Goal: Transaction & Acquisition: Download file/media

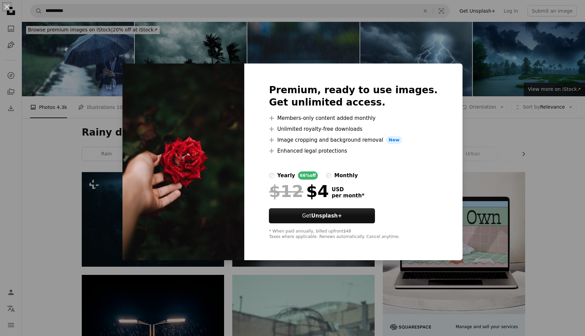
scroll to position [2236, 0]
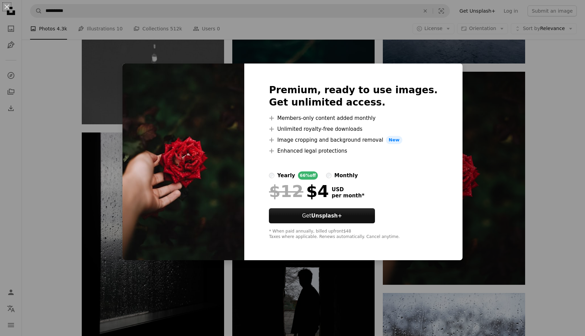
click at [493, 101] on div "An X shape Premium, ready to use images. Get unlimited access. A plus sign Memb…" at bounding box center [292, 168] width 585 height 336
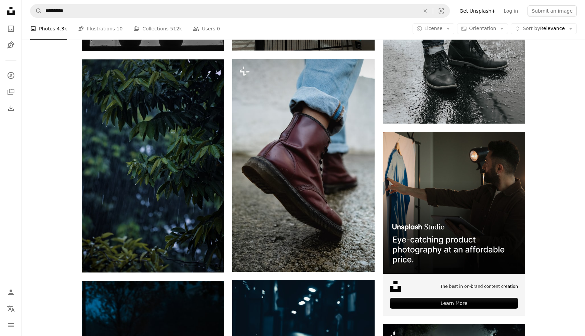
scroll to position [2749, 0]
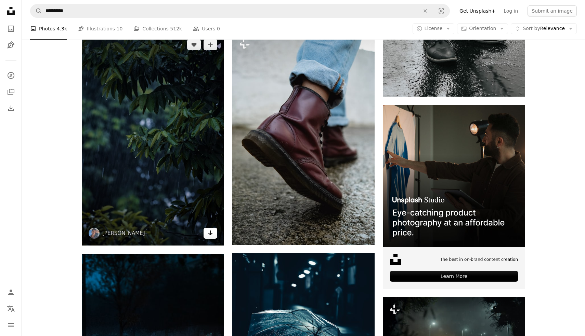
click at [214, 237] on link "Arrow pointing down" at bounding box center [210, 233] width 14 height 11
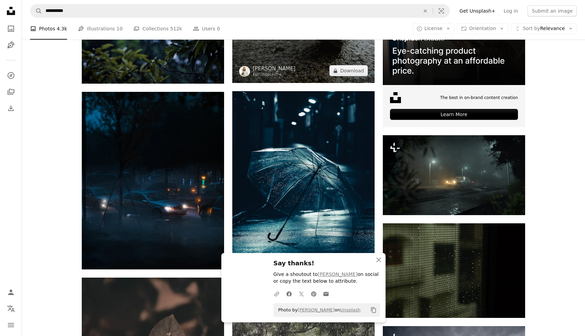
scroll to position [2915, 0]
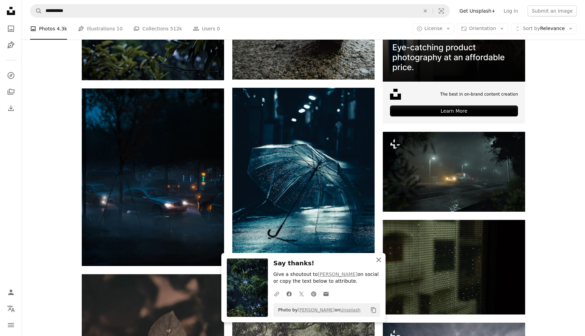
click at [376, 261] on icon "An X shape" at bounding box center [378, 260] width 8 height 8
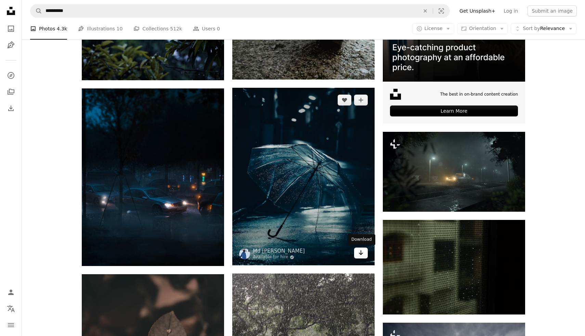
click at [358, 257] on icon "Arrow pointing down" at bounding box center [360, 253] width 5 height 8
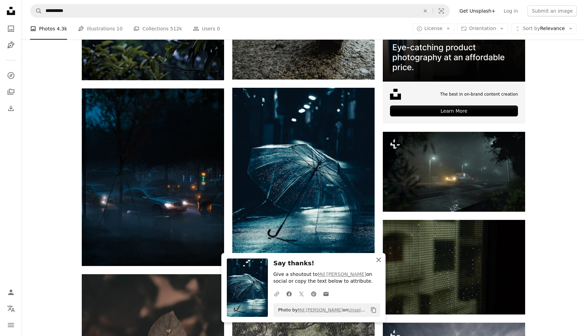
click at [381, 262] on icon "button" at bounding box center [378, 260] width 5 height 5
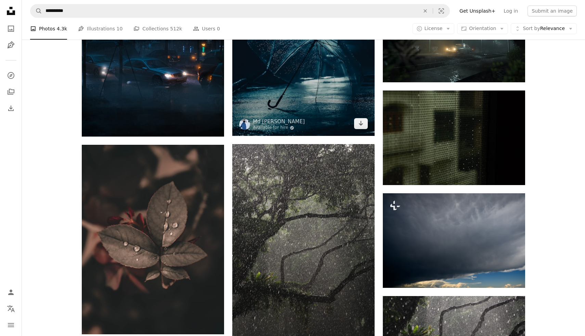
scroll to position [3100, 0]
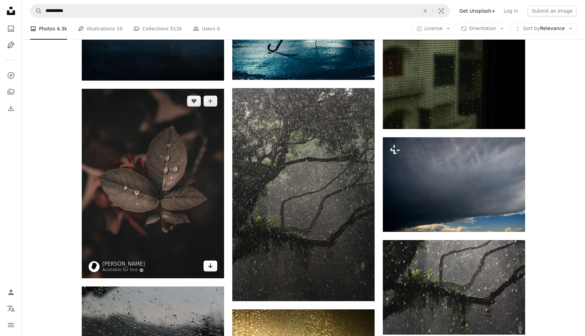
click at [210, 267] on icon "Download" at bounding box center [210, 266] width 4 height 5
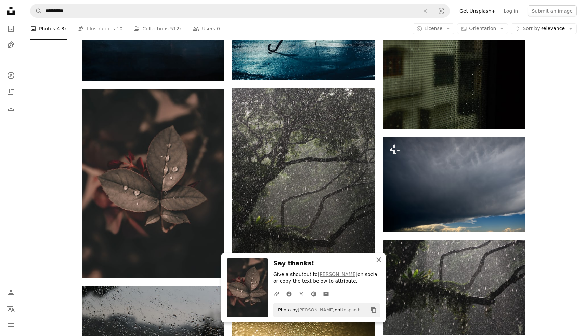
click at [380, 259] on icon "An X shape" at bounding box center [378, 260] width 8 height 8
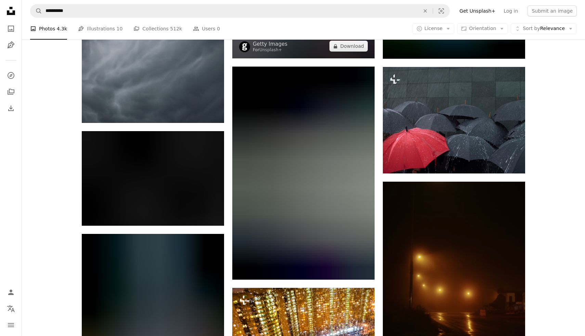
scroll to position [3678, 0]
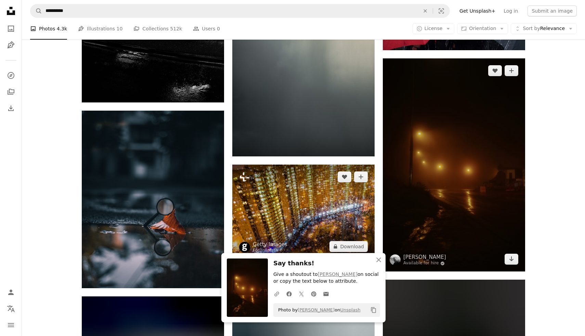
scroll to position [3795, 0]
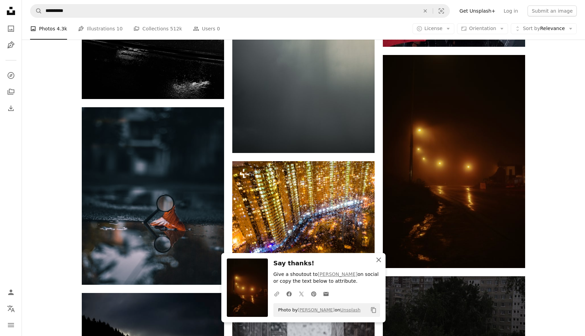
click at [376, 260] on icon "An X shape" at bounding box center [378, 260] width 8 height 8
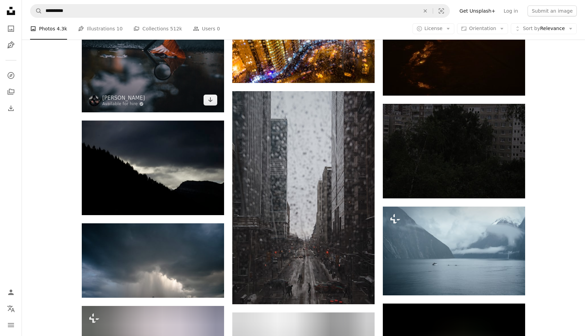
scroll to position [4015, 0]
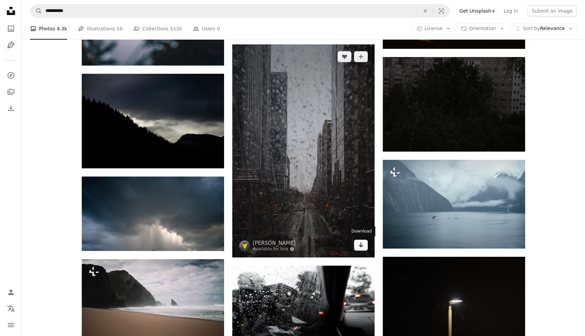
click at [361, 247] on icon "Download" at bounding box center [361, 245] width 4 height 5
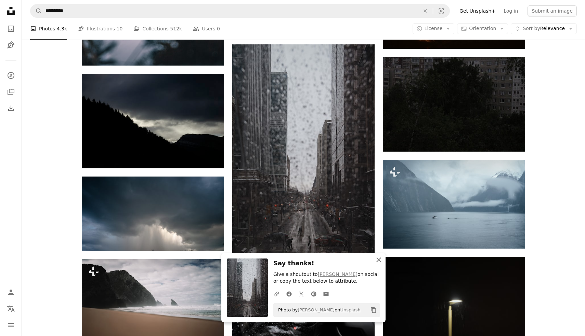
click at [380, 261] on icon "An X shape" at bounding box center [378, 260] width 8 height 8
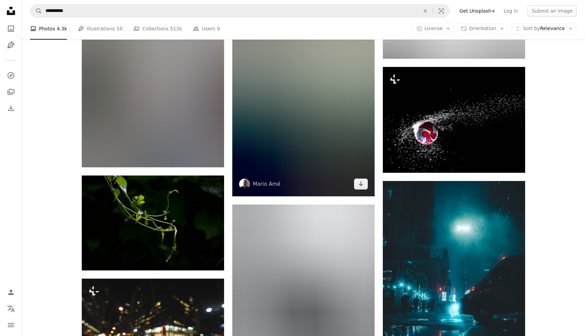
scroll to position [8644, 0]
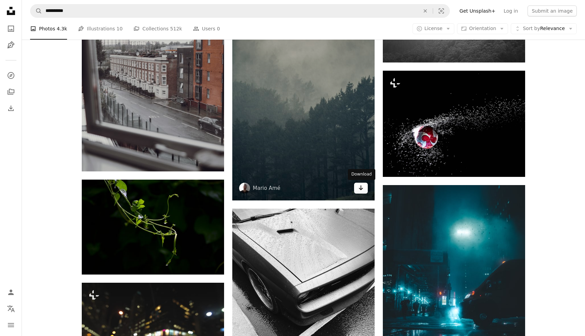
click at [364, 190] on link "Arrow pointing down" at bounding box center [361, 188] width 14 height 11
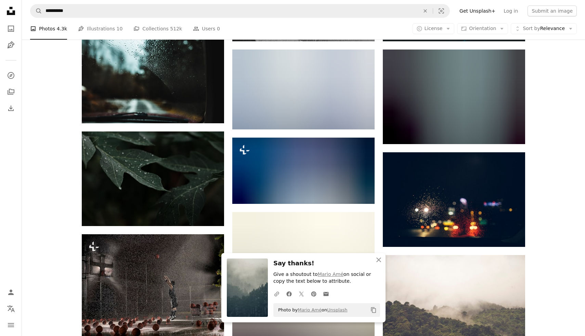
scroll to position [9021, 0]
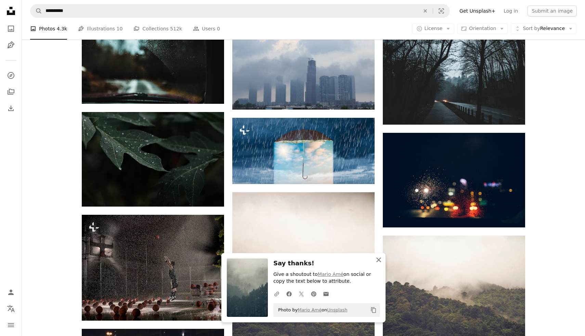
click at [378, 260] on icon "button" at bounding box center [378, 260] width 5 height 5
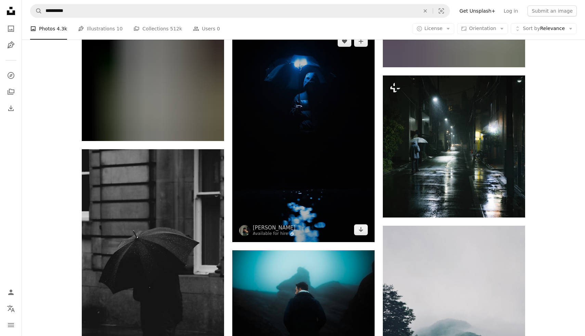
scroll to position [12677, 0]
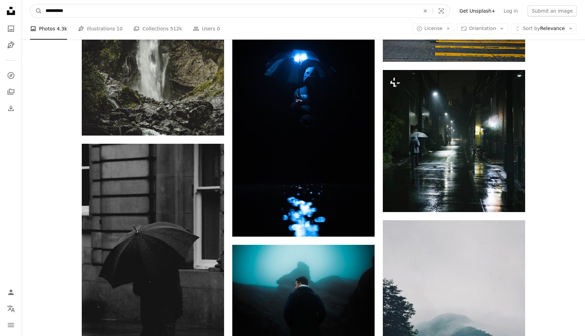
drag, startPoint x: 136, startPoint y: 12, endPoint x: 18, endPoint y: 10, distance: 117.6
click at [42, 10] on input "**********" at bounding box center [229, 10] width 375 height 13
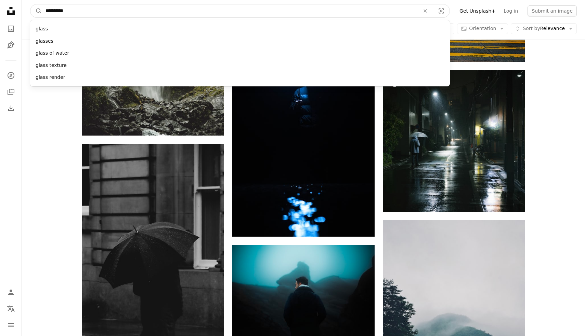
type input "**********"
click button "A magnifying glass" at bounding box center [36, 10] width 12 height 13
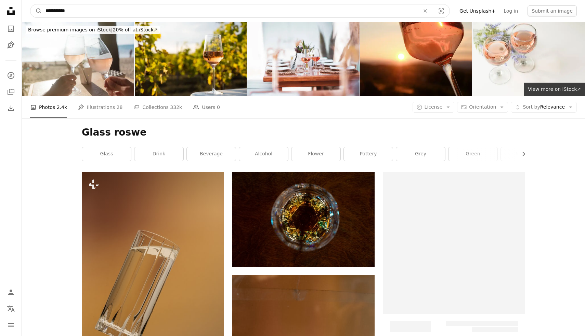
click at [111, 10] on input "**********" at bounding box center [229, 10] width 375 height 13
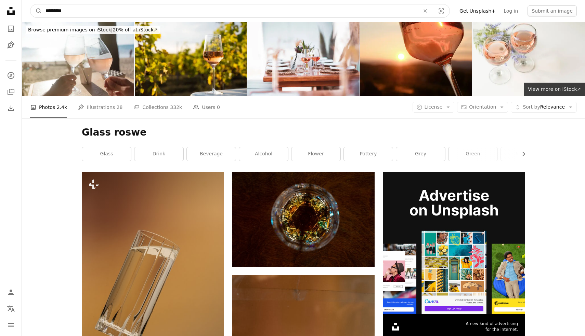
type input "**********"
click button "A magnifying glass" at bounding box center [36, 10] width 12 height 13
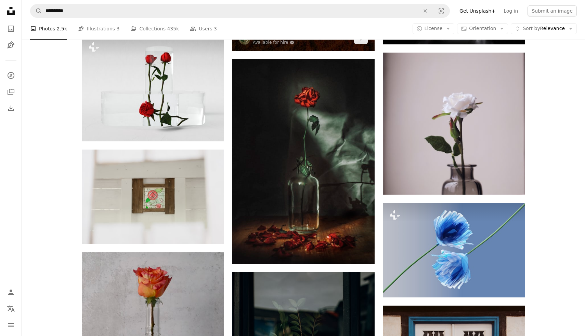
scroll to position [649, 0]
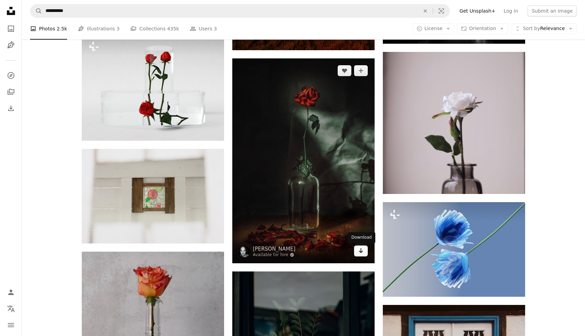
click at [360, 250] on icon "Download" at bounding box center [361, 251] width 4 height 5
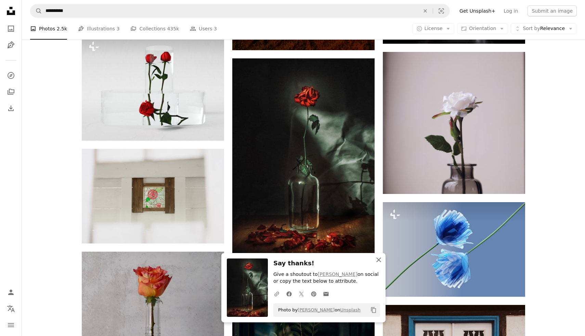
click at [378, 262] on icon "An X shape" at bounding box center [378, 260] width 8 height 8
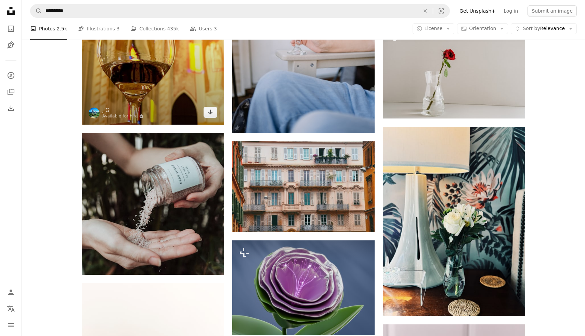
scroll to position [8422, 0]
